Goal: Task Accomplishment & Management: Use online tool/utility

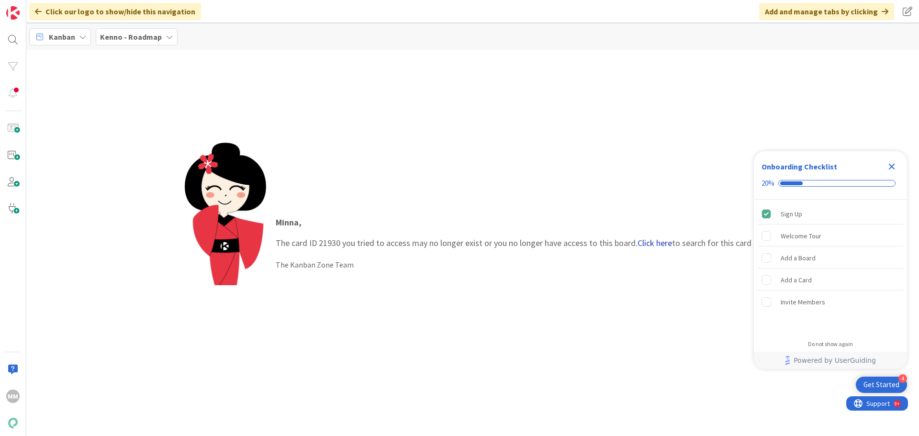
click at [646, 242] on link "Click here" at bounding box center [654, 242] width 34 height 11
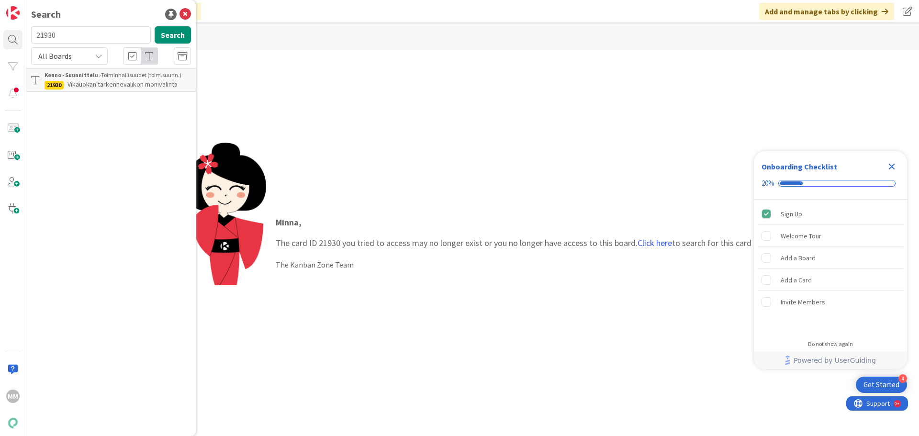
click at [110, 79] on div "Kenno - Suunnittelu › Toiminnallisuudet (toim.suunn.)" at bounding box center [118, 75] width 146 height 9
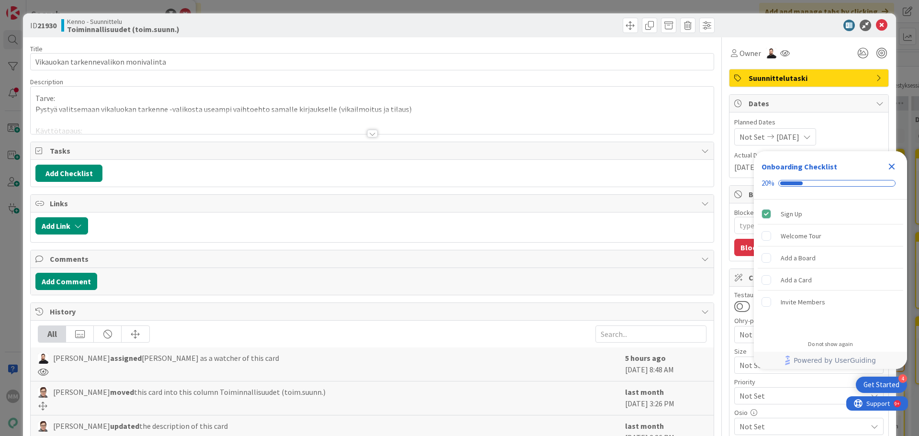
click at [367, 134] on div at bounding box center [372, 134] width 11 height 8
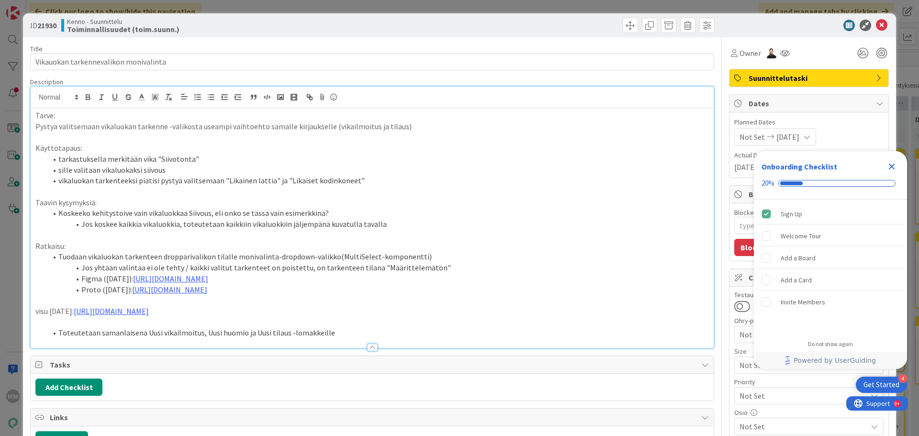
click at [892, 167] on icon "Close Checklist" at bounding box center [892, 167] width 6 height 6
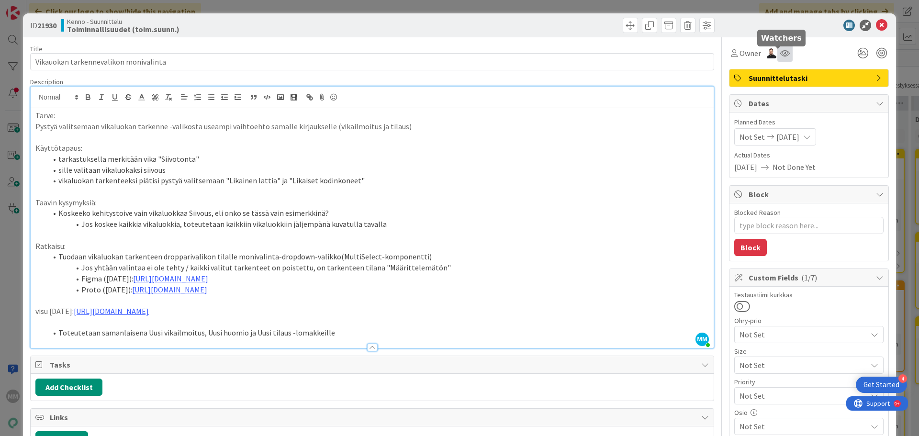
click at [780, 52] on icon at bounding box center [785, 53] width 10 height 8
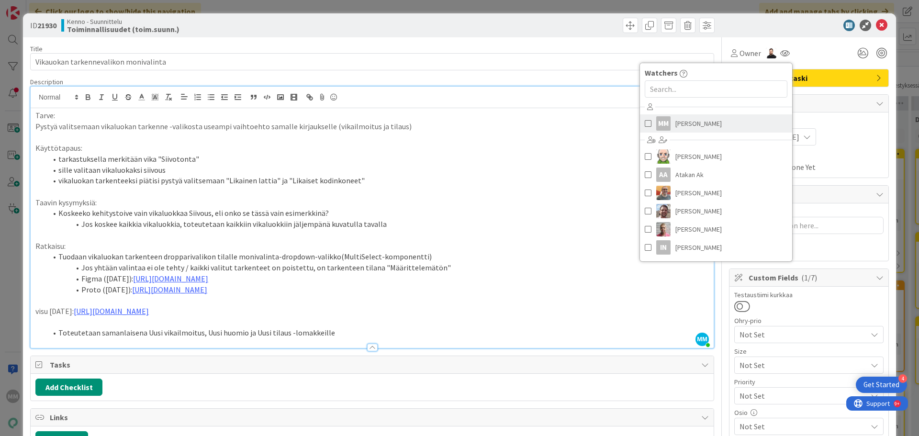
click at [691, 124] on span "[PERSON_NAME]" at bounding box center [698, 123] width 46 height 14
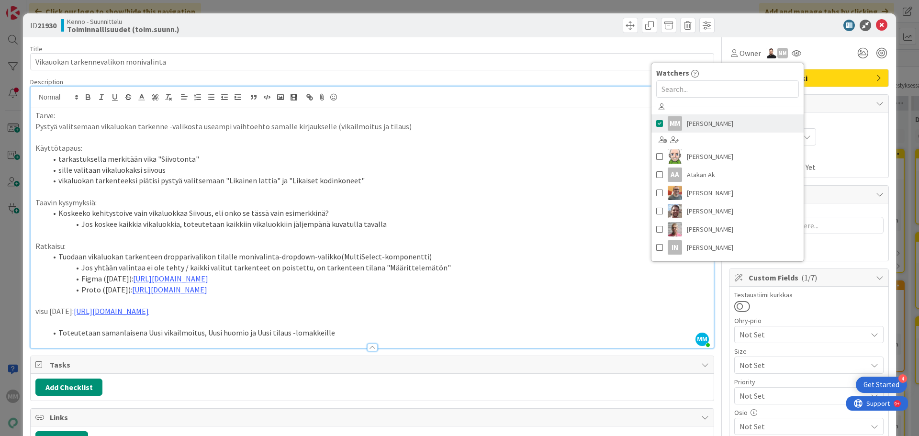
type textarea "x"
click at [828, 56] on div "Owner MM Watchers MM [PERSON_NAME] [PERSON_NAME] AA Atakan Ak [PERSON_NAME] [PE…" at bounding box center [809, 53] width 160 height 17
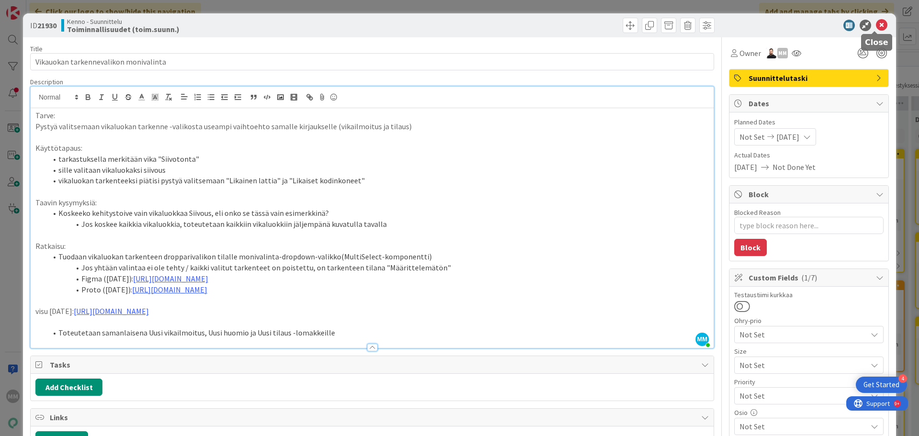
click at [876, 25] on icon at bounding box center [881, 25] width 11 height 11
